Goal: Task Accomplishment & Management: Complete application form

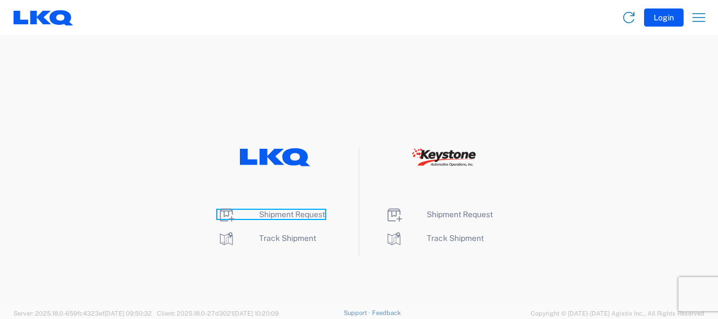
click at [280, 213] on span "Shipment Request" at bounding box center [292, 214] width 66 height 9
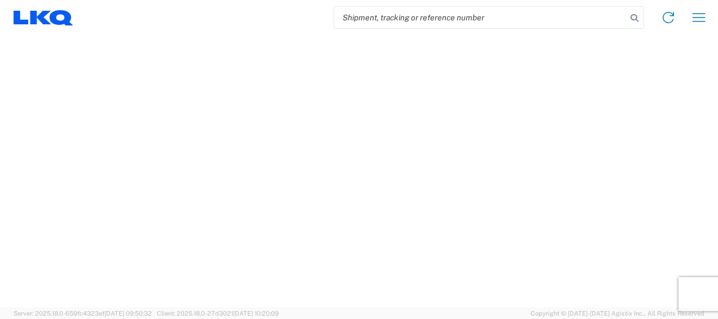
select select "FULL"
select select "LBS"
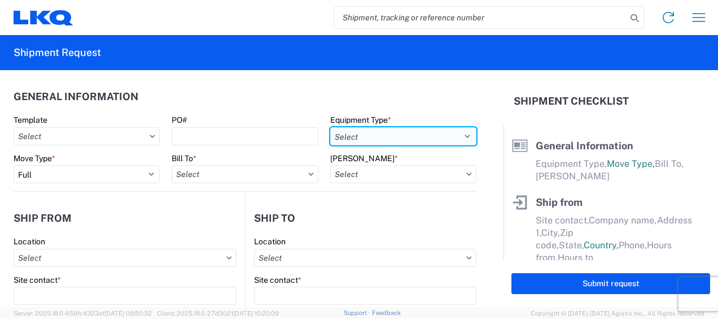
click at [447, 136] on select "Select 53’ Dry Van Flatbed Dropdeck (van) Lowboy (flatbed) Rail" at bounding box center [403, 136] width 146 height 18
select select "STDV"
click at [330, 127] on select "Select 53’ Dry Van Flatbed Dropdeck (van) Lowboy (flatbed) Rail" at bounding box center [403, 136] width 146 height 18
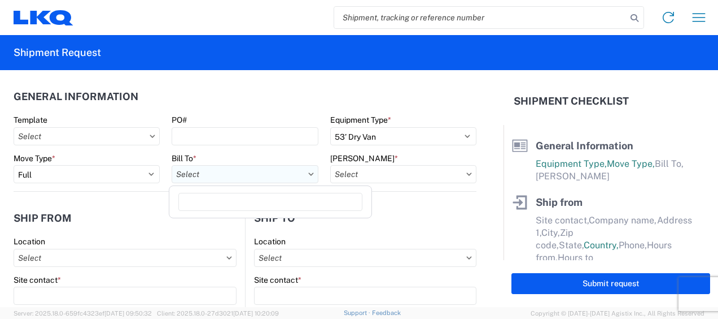
click at [273, 171] on input "Bill To *" at bounding box center [245, 174] width 146 height 18
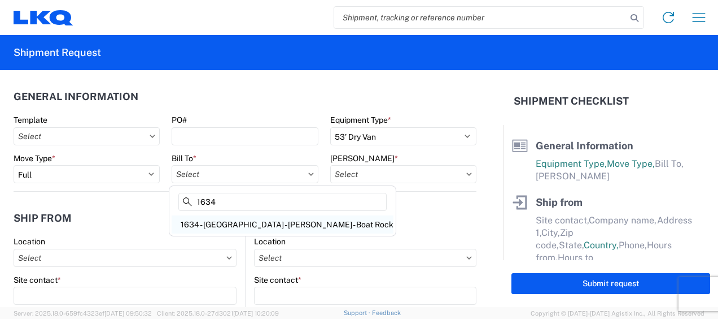
type input "1634"
click at [251, 225] on div "1634 - [GEOGRAPHIC_DATA] - [PERSON_NAME] - Boat Rock" at bounding box center [283, 224] width 222 height 18
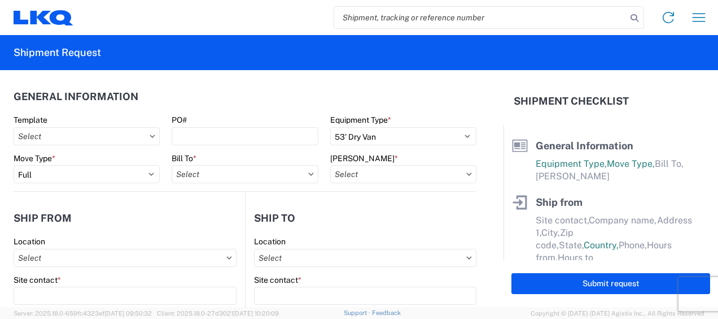
type input "1634 - [GEOGRAPHIC_DATA] - [PERSON_NAME] - Boat Rock"
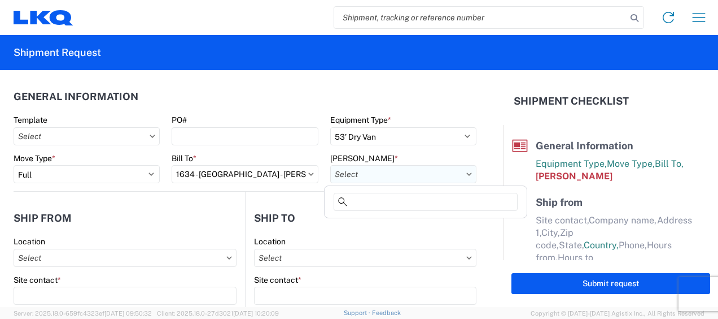
click at [428, 175] on input "[PERSON_NAME] *" at bounding box center [403, 174] width 146 height 18
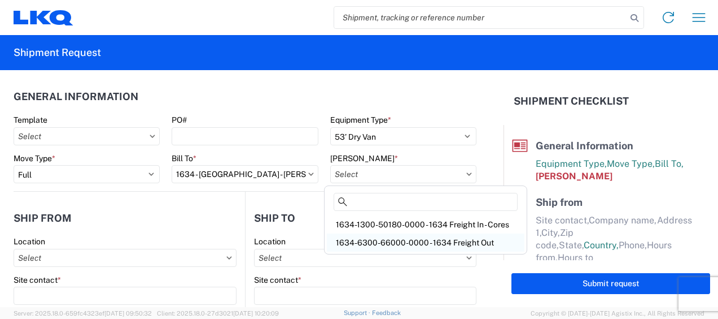
click at [424, 241] on div "1634-6300-66000-0000 - 1634 Freight Out" at bounding box center [426, 242] width 198 height 18
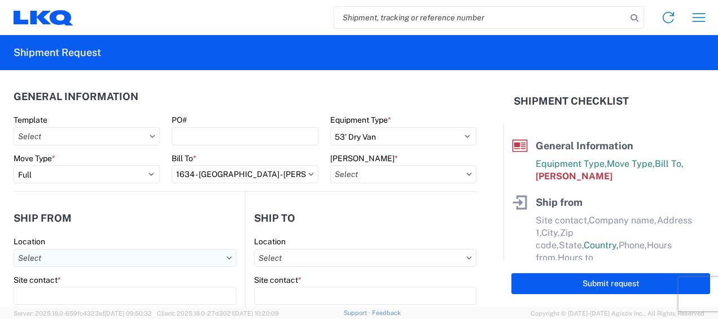
type input "1634-6300-66000-0000 - 1634 Freight Out"
click at [146, 260] on input "Location" at bounding box center [125, 258] width 223 height 18
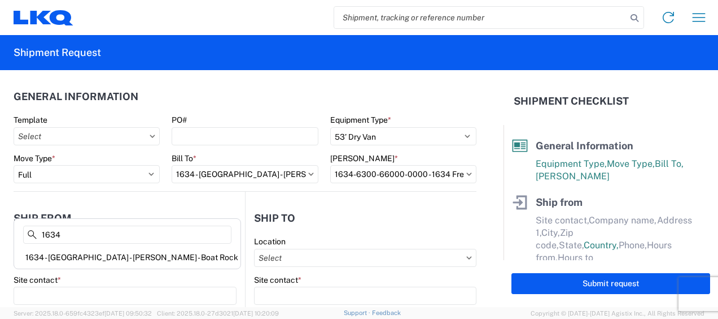
scroll to position [113, 0]
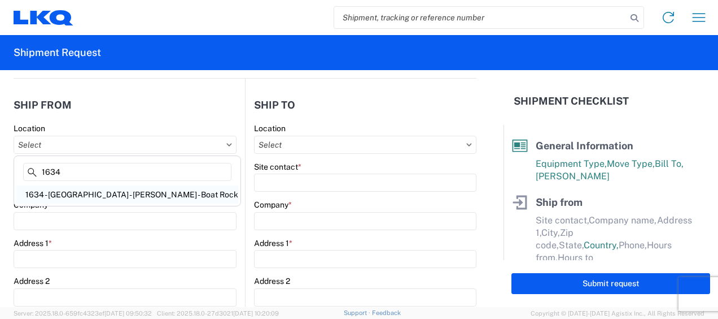
type input "1634"
click at [99, 189] on div "1634 - [GEOGRAPHIC_DATA] - [PERSON_NAME] - Boat Rock" at bounding box center [127, 194] width 222 height 18
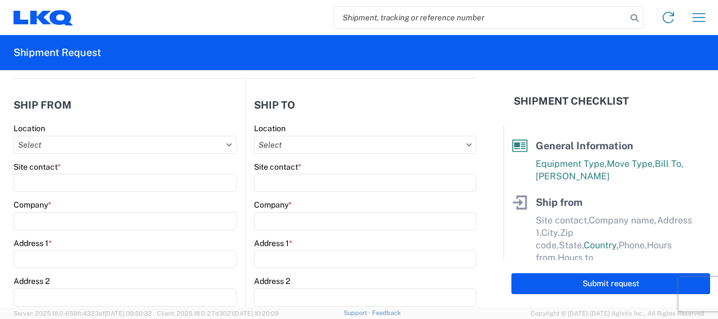
type input "1634 - [GEOGRAPHIC_DATA] - [PERSON_NAME] - Boat Rock"
type input "LKQ Corporation"
type input "[STREET_ADDRESS]"
type input "[GEOGRAPHIC_DATA]"
type input "30336"
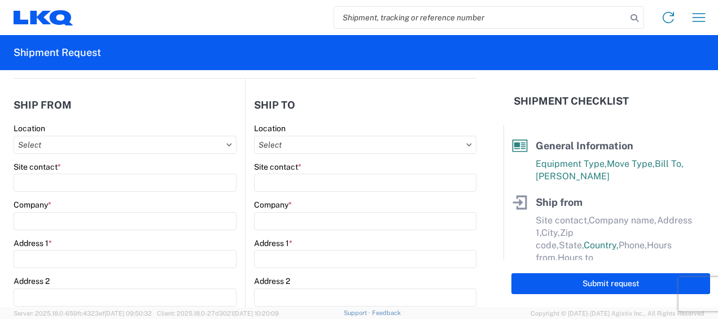
select select "GA"
select select "US"
type input "[PHONE_NUMBER]"
type input "00:00"
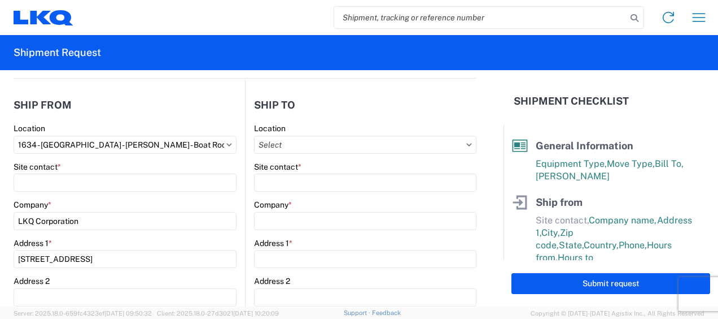
click at [77, 191] on agx-form-control-wrapper-v2 "Site contact *" at bounding box center [125, 181] width 223 height 38
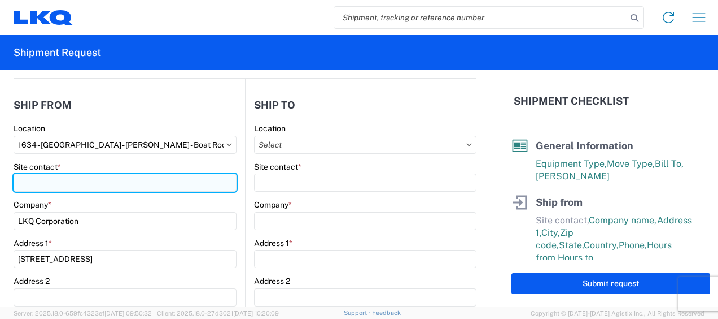
click at [78, 186] on input "Site contact *" at bounding box center [125, 182] width 223 height 18
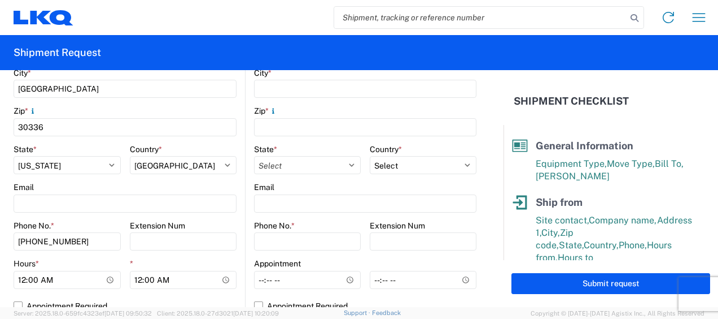
scroll to position [395, 0]
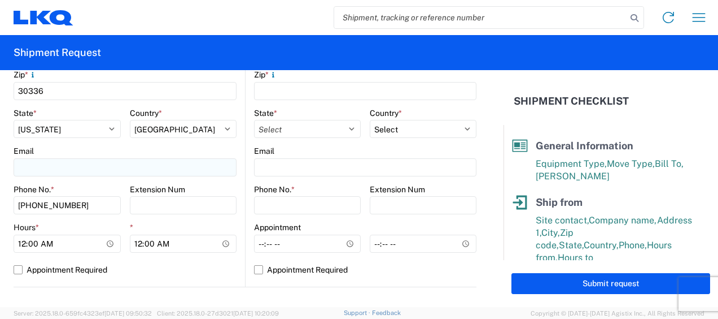
type input "[PERSON_NAME]"
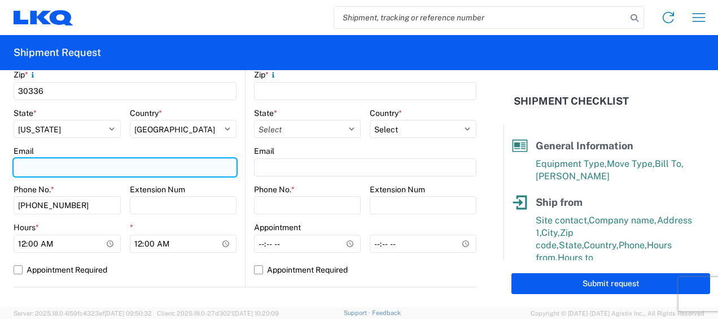
click at [75, 166] on input "Email" at bounding box center [125, 167] width 223 height 18
type input "[EMAIL_ADDRESS][DOMAIN_NAME]"
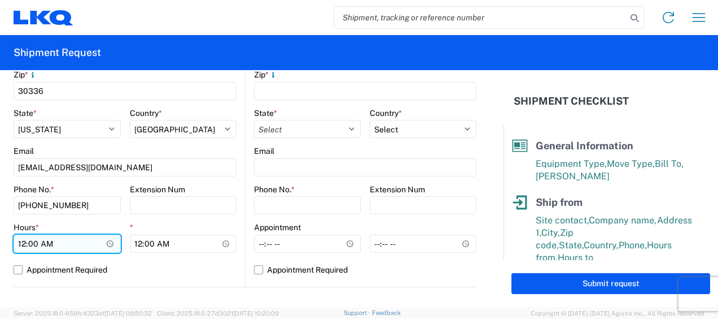
click at [22, 243] on input "00:00" at bounding box center [67, 243] width 107 height 18
type input "07:00"
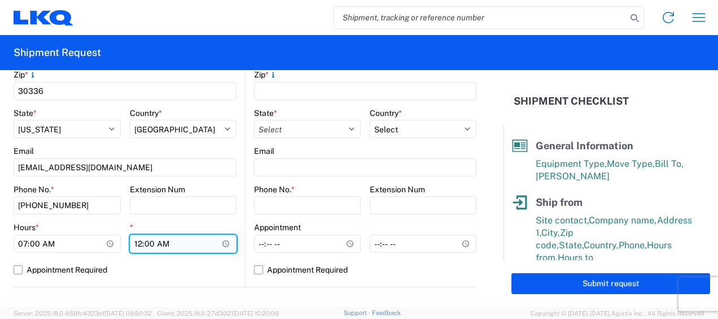
click at [136, 242] on input "00:00" at bounding box center [183, 243] width 107 height 18
type input "11:00"
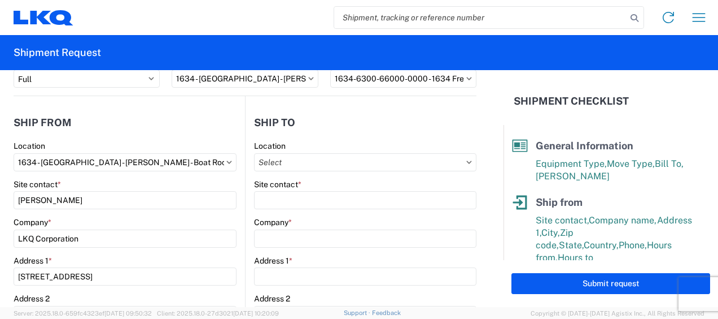
scroll to position [56, 0]
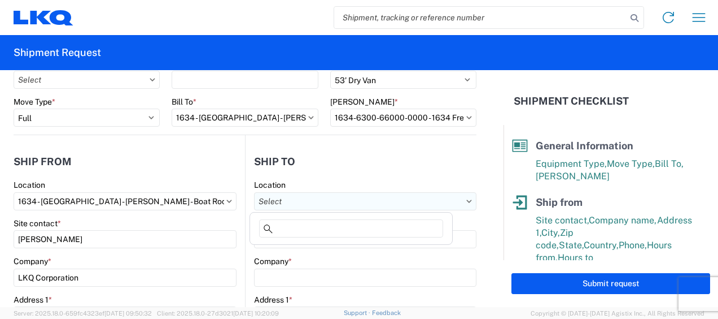
click at [421, 200] on input "Location" at bounding box center [365, 201] width 223 height 18
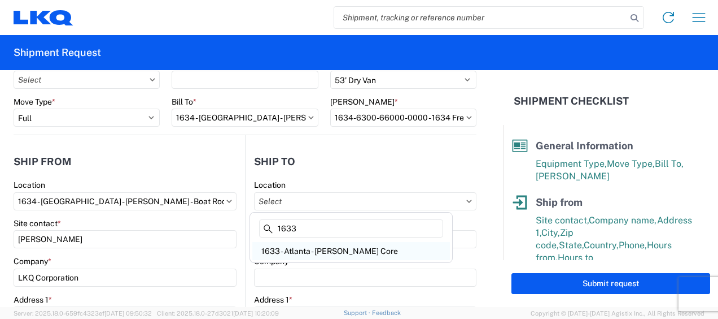
type input "1633"
click at [325, 250] on div "1633 - Atlanta - [PERSON_NAME] Core" at bounding box center [351, 251] width 198 height 18
type input "1633 - Atlanta - [PERSON_NAME] Core"
type input "LKQ Corporation"
type input "[STREET_ADDRESS][PERSON_NAME][PERSON_NAME]"
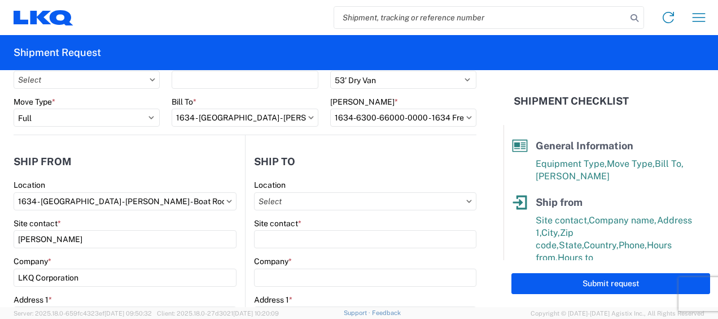
type input "[GEOGRAPHIC_DATA]"
type input "30336"
select select "US"
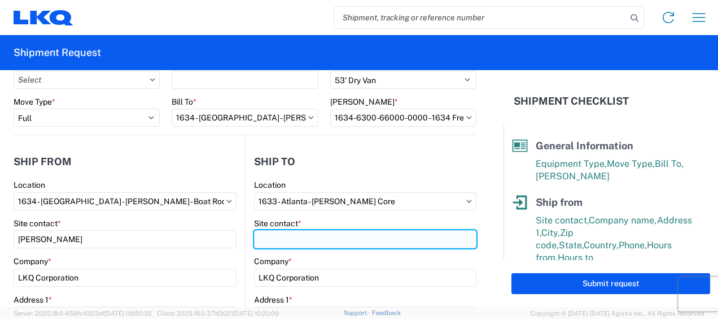
click at [276, 239] on input "Site contact *" at bounding box center [365, 239] width 223 height 18
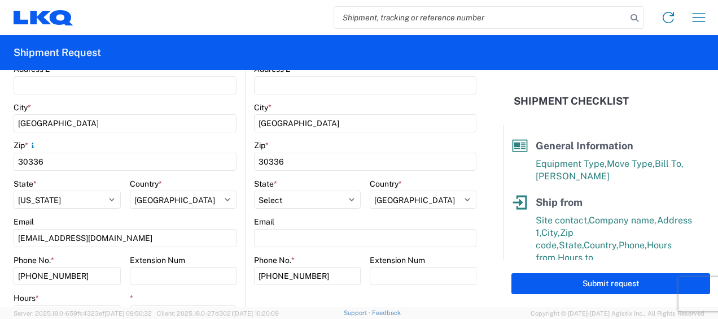
scroll to position [339, 0]
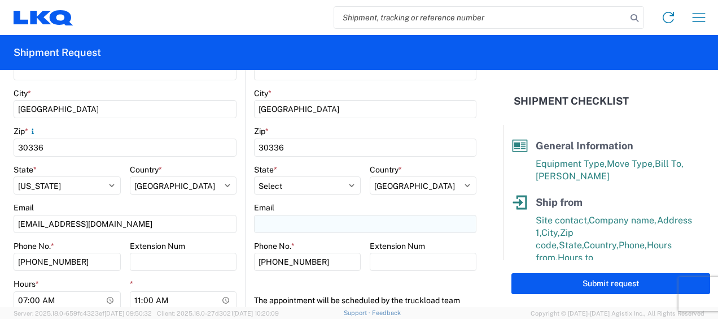
type input "[PERSON_NAME]"
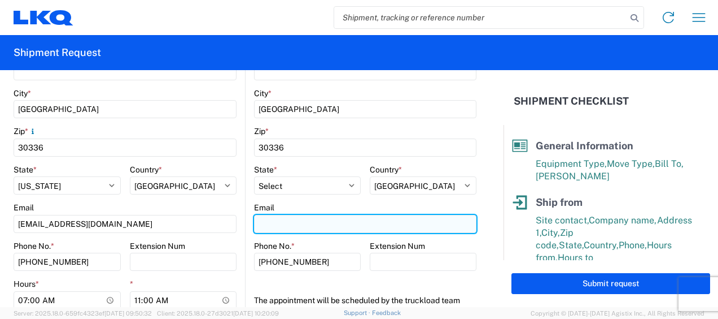
click at [296, 223] on input "Email" at bounding box center [365, 224] width 223 height 18
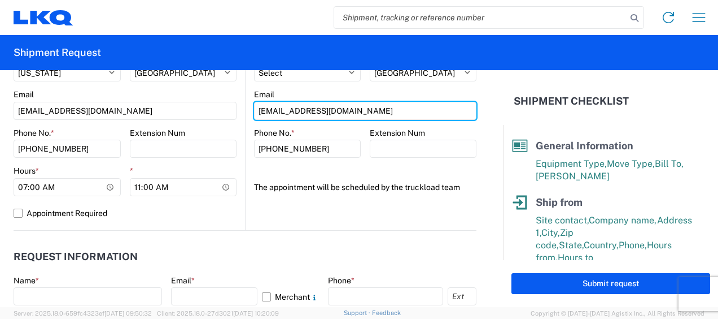
scroll to position [565, 0]
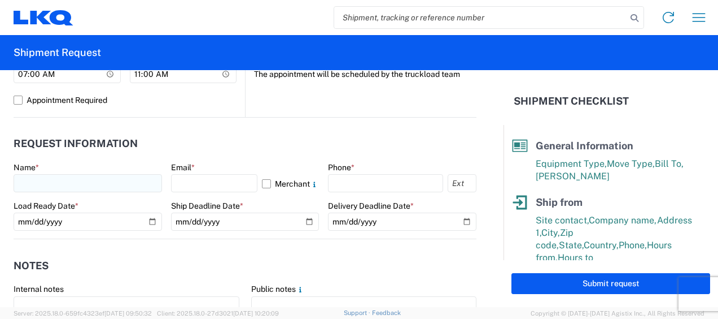
type input "[EMAIL_ADDRESS][DOMAIN_NAME]"
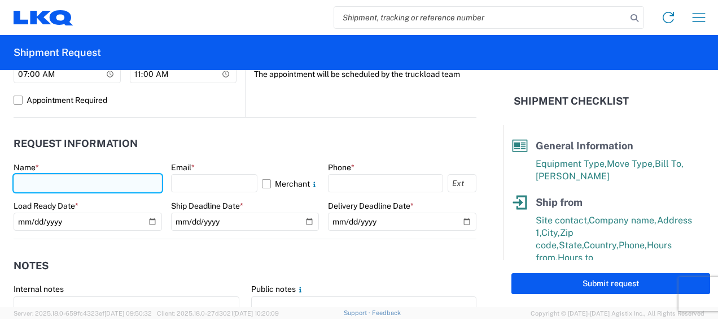
click at [66, 186] on input "text" at bounding box center [88, 183] width 149 height 18
type input "[PERSON_NAME]"
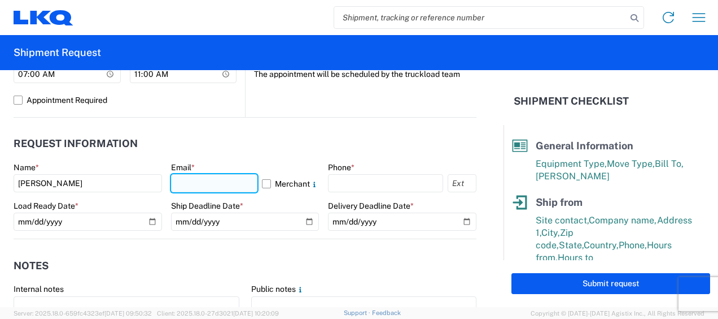
click at [224, 182] on input "text" at bounding box center [214, 183] width 87 height 18
type input "[EMAIL_ADDRESS][DOMAIN_NAME]"
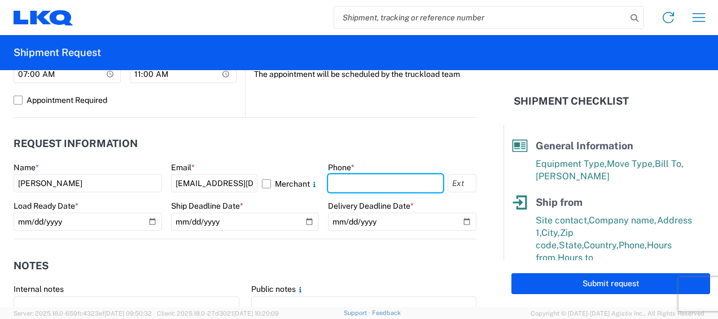
type input "6783998501"
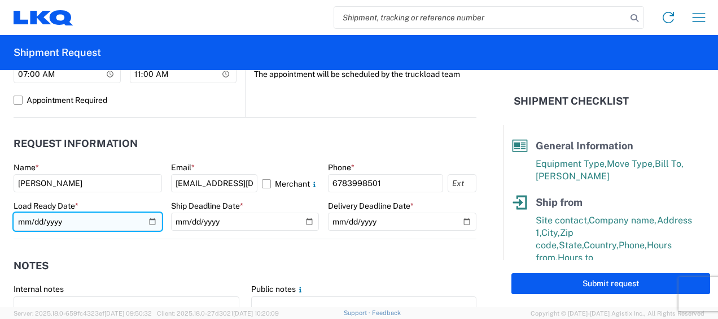
click at [28, 220] on input "date" at bounding box center [88, 221] width 149 height 18
type input "[DATE]"
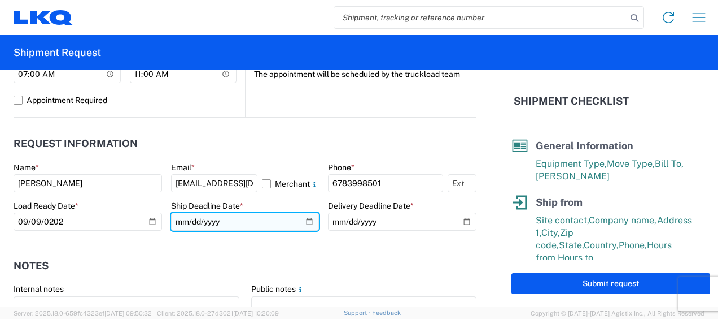
click at [180, 220] on input "date" at bounding box center [245, 221] width 149 height 18
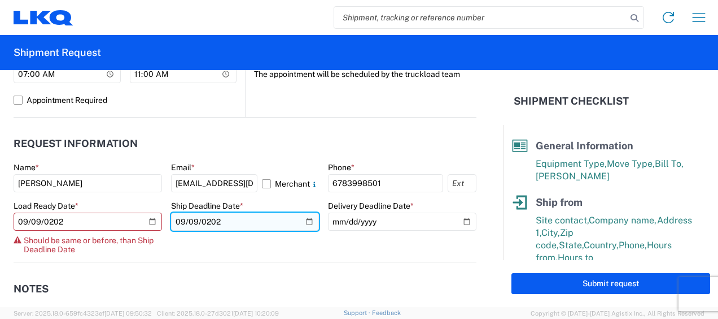
type input "[DATE]"
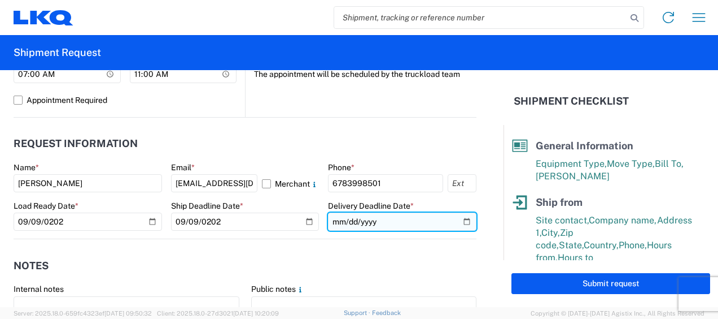
click at [336, 221] on input "date" at bounding box center [402, 221] width 149 height 18
type input "[DATE]"
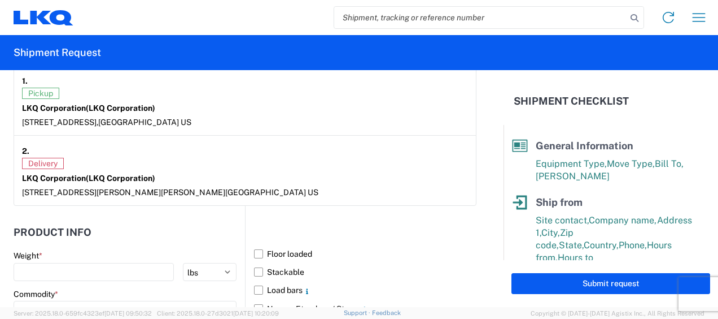
scroll to position [1017, 0]
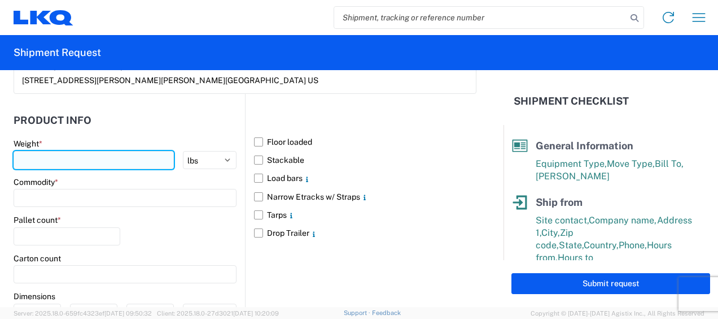
click at [120, 158] on input "number" at bounding box center [94, 160] width 160 height 18
type input "44000"
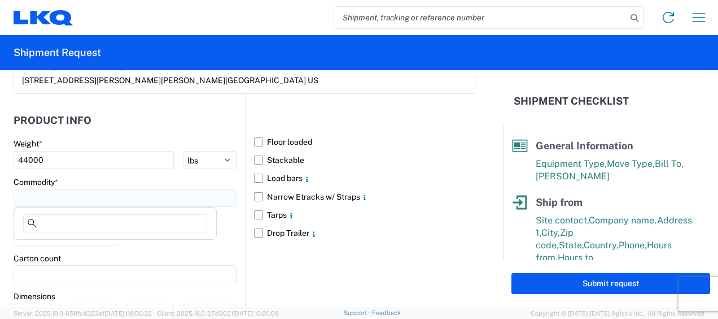
click at [114, 195] on input at bounding box center [125, 198] width 223 height 18
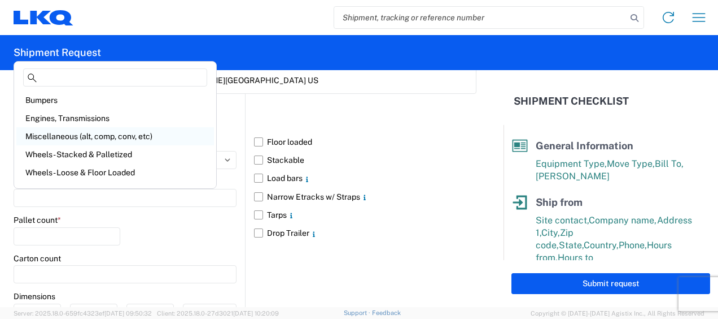
click at [86, 136] on div "Miscellaneous (alt, comp, conv, etc)" at bounding box center [115, 136] width 198 height 18
type input "Miscellaneous (alt, comp, conv, etc)"
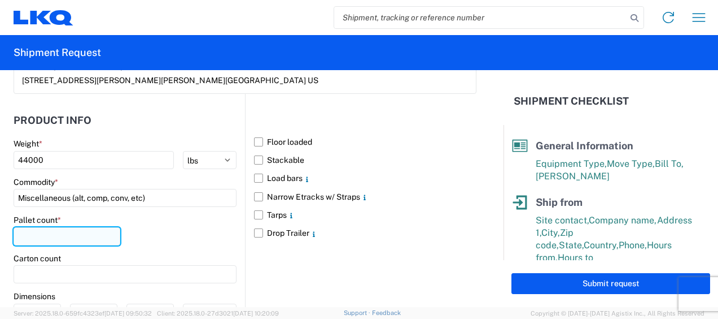
click at [84, 233] on input "number" at bounding box center [67, 236] width 107 height 18
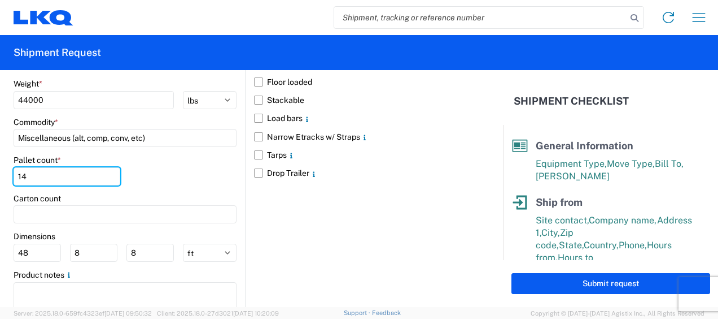
scroll to position [1114, 0]
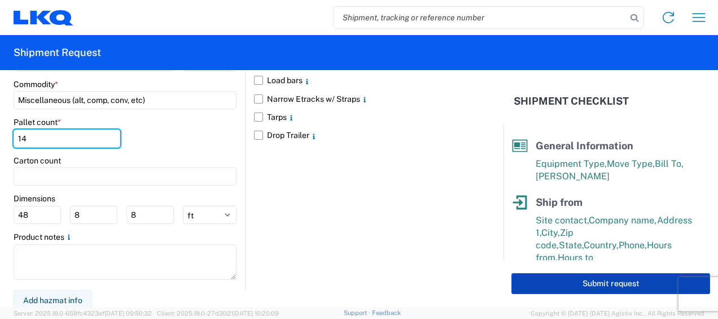
type input "14"
click at [611, 285] on button "Submit request" at bounding box center [611, 283] width 199 height 21
select select "US"
